Goal: Task Accomplishment & Management: Complete application form

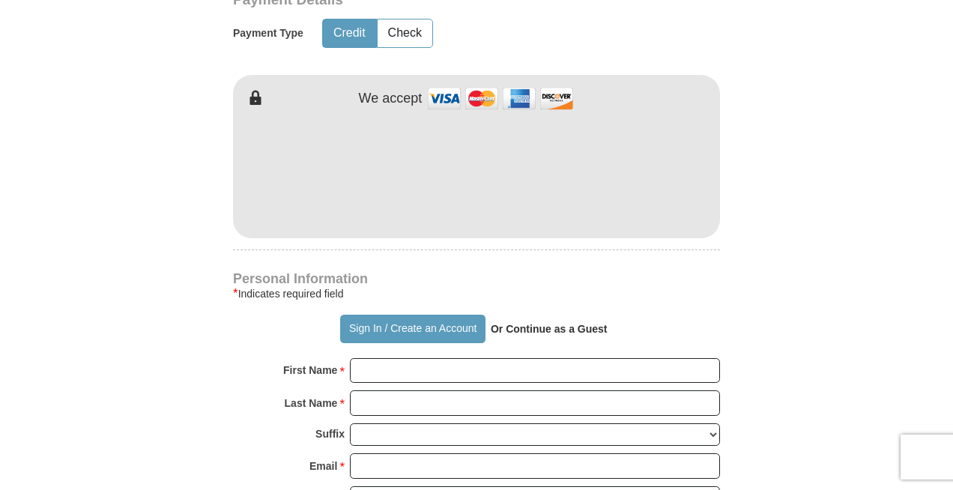
scroll to position [776, 0]
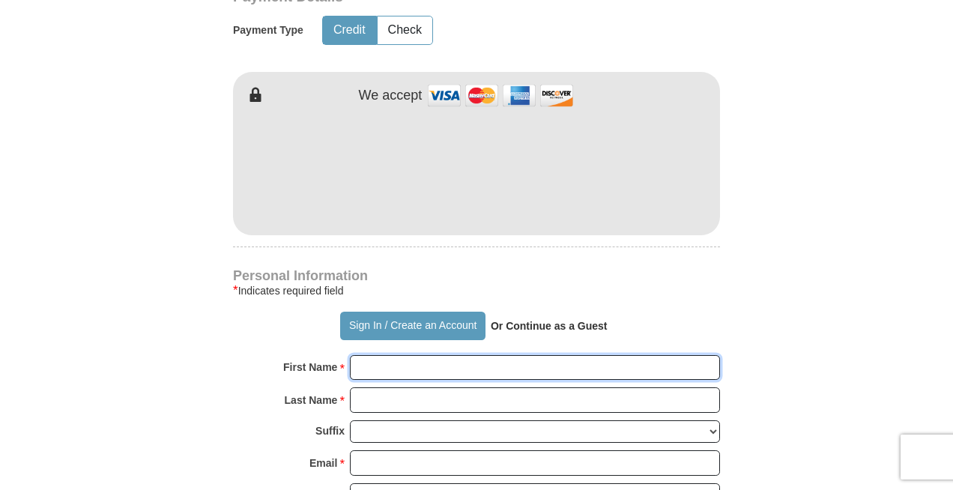
click at [456, 369] on input "First Name *" at bounding box center [535, 367] width 370 height 25
type input "Ranall"
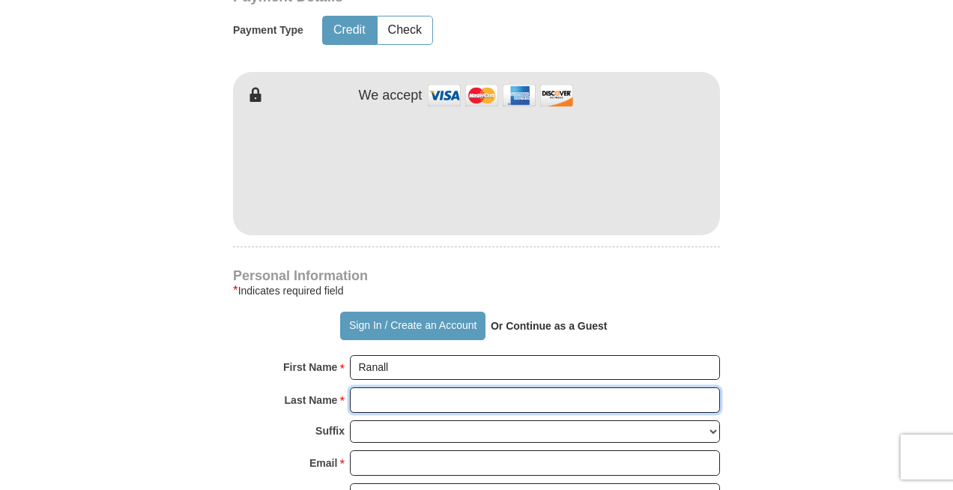
type input "[PERSON_NAME]"
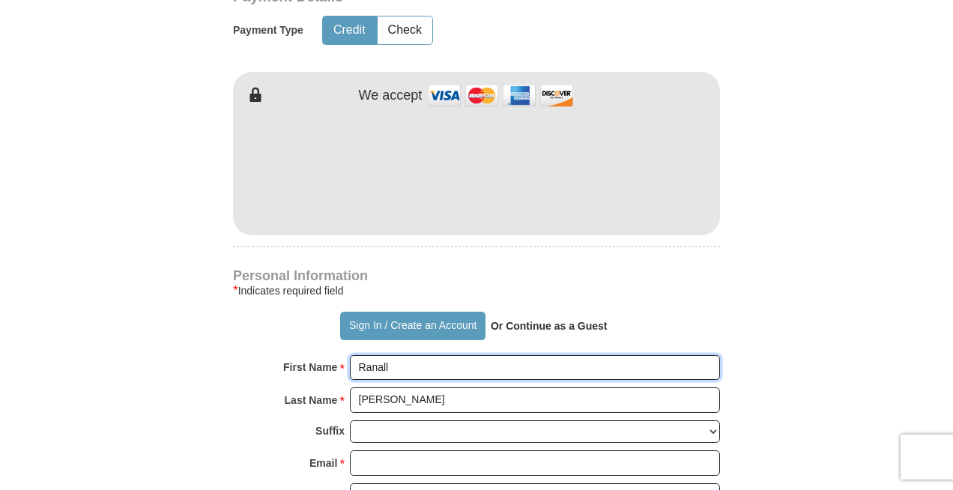
click at [376, 366] on input "Ranall" at bounding box center [535, 367] width 370 height 25
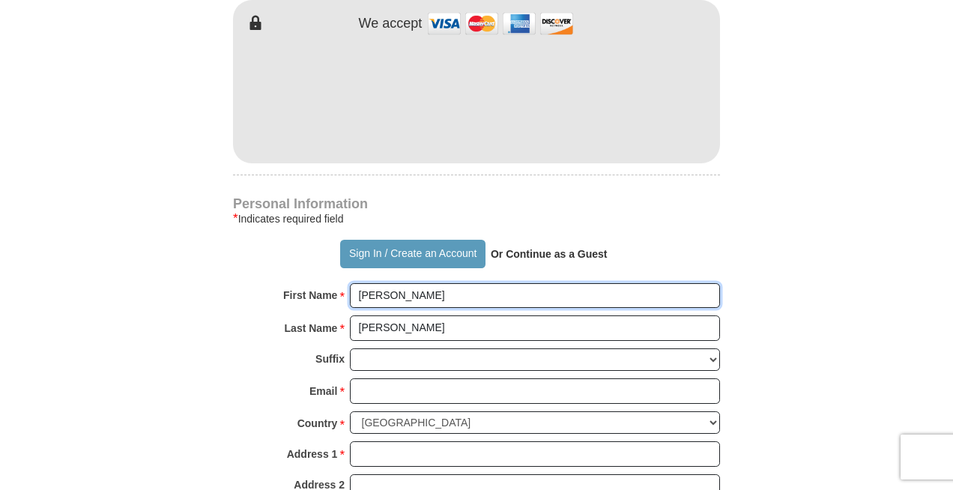
scroll to position [911, 0]
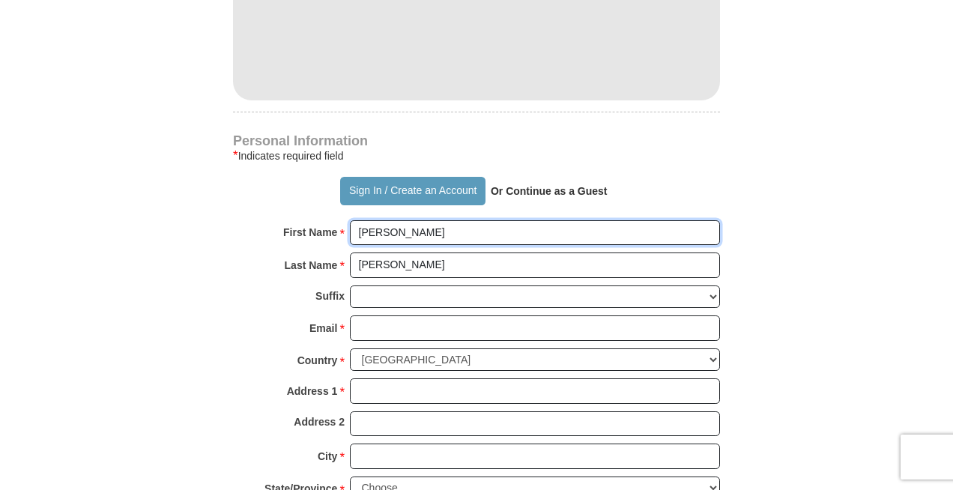
type input "[PERSON_NAME]"
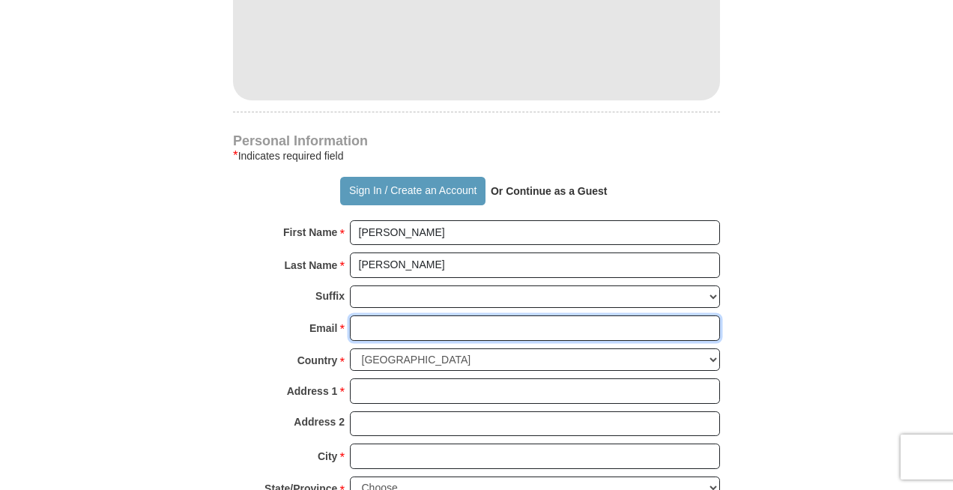
click at [369, 326] on input "Email *" at bounding box center [535, 327] width 370 height 25
type input "[EMAIL_ADDRESS][DOMAIN_NAME]"
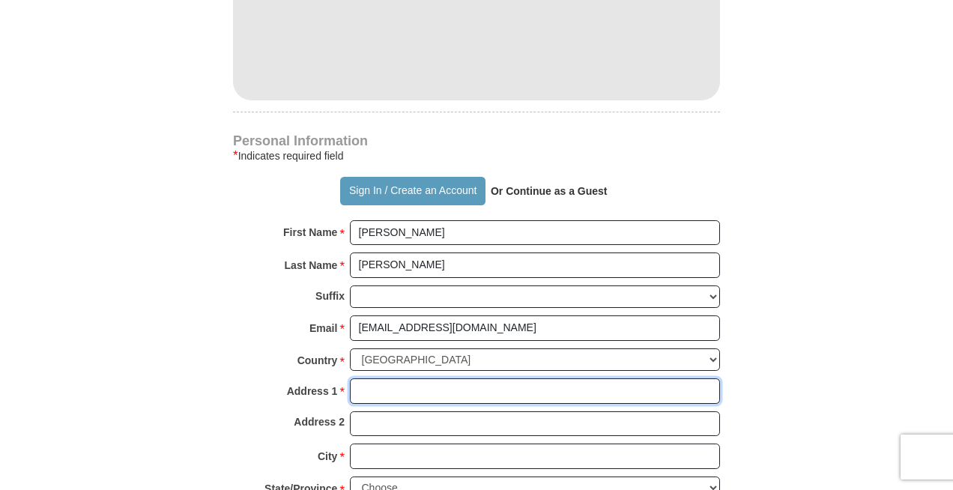
type input "[STREET_ADDRESS]"
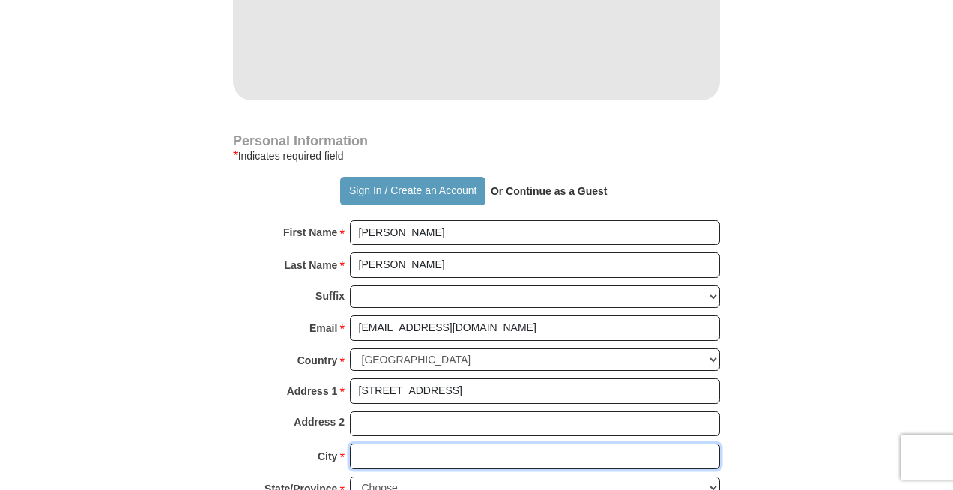
type input "[PERSON_NAME]"
select select "[GEOGRAPHIC_DATA]"
type input "77399"
type input "2255732752"
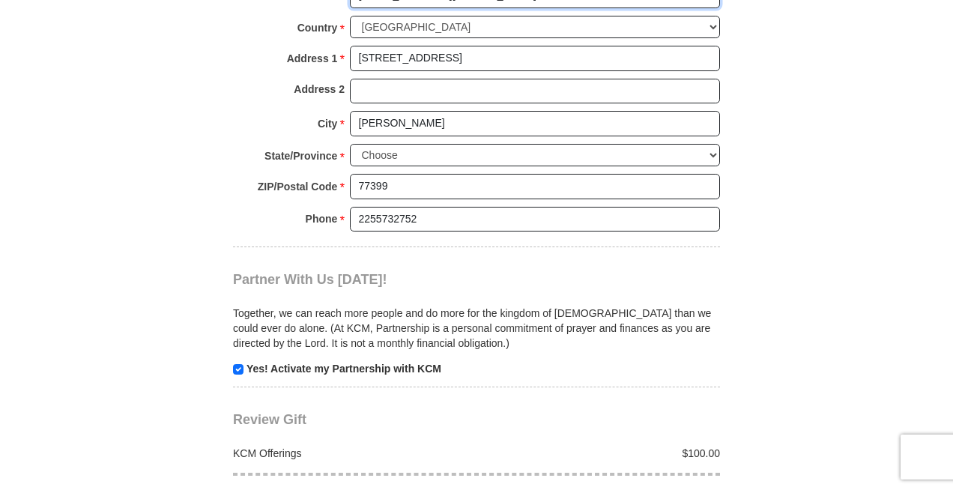
scroll to position [1247, 0]
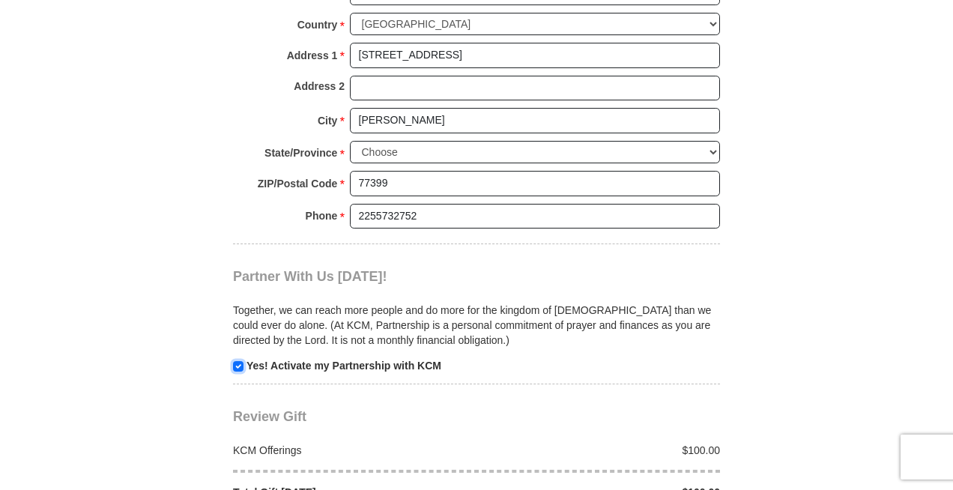
click at [241, 365] on input "checkbox" at bounding box center [238, 366] width 10 height 10
checkbox input "false"
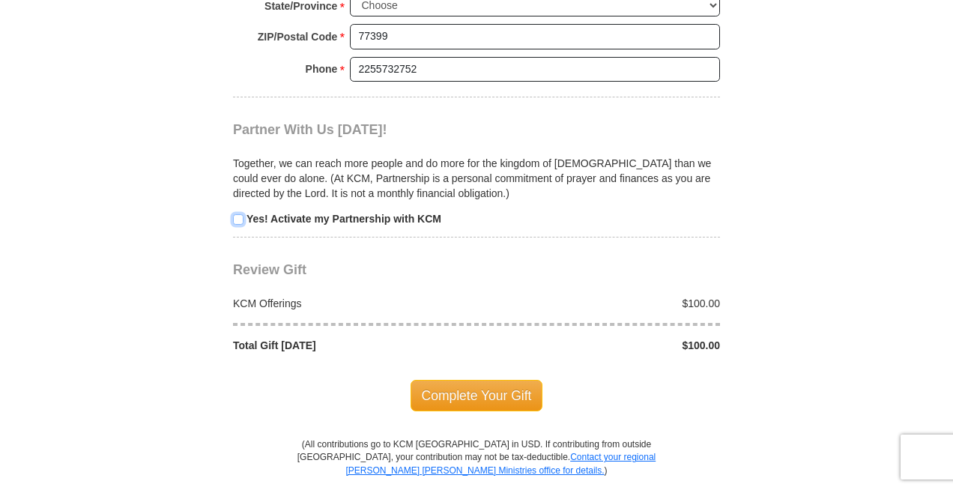
scroll to position [1456, 0]
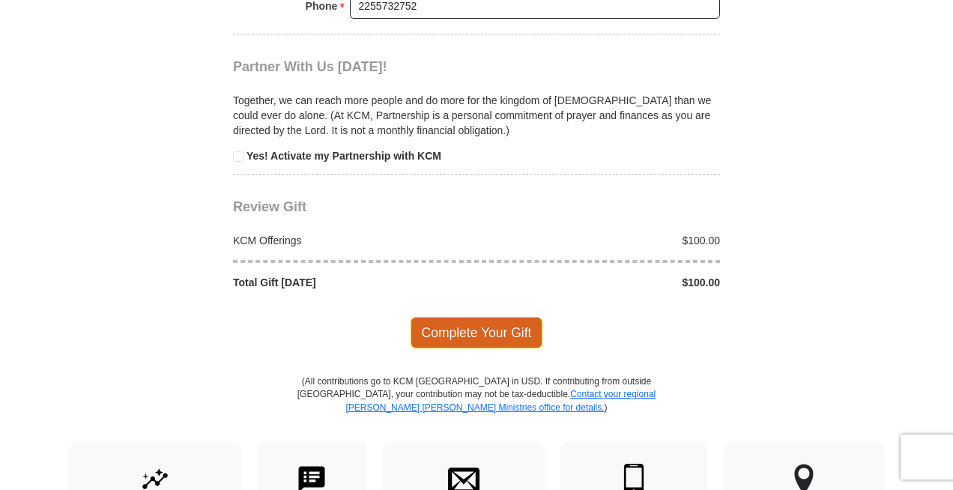
click at [489, 327] on span "Complete Your Gift" at bounding box center [477, 332] width 133 height 31
